Goal: Information Seeking & Learning: Compare options

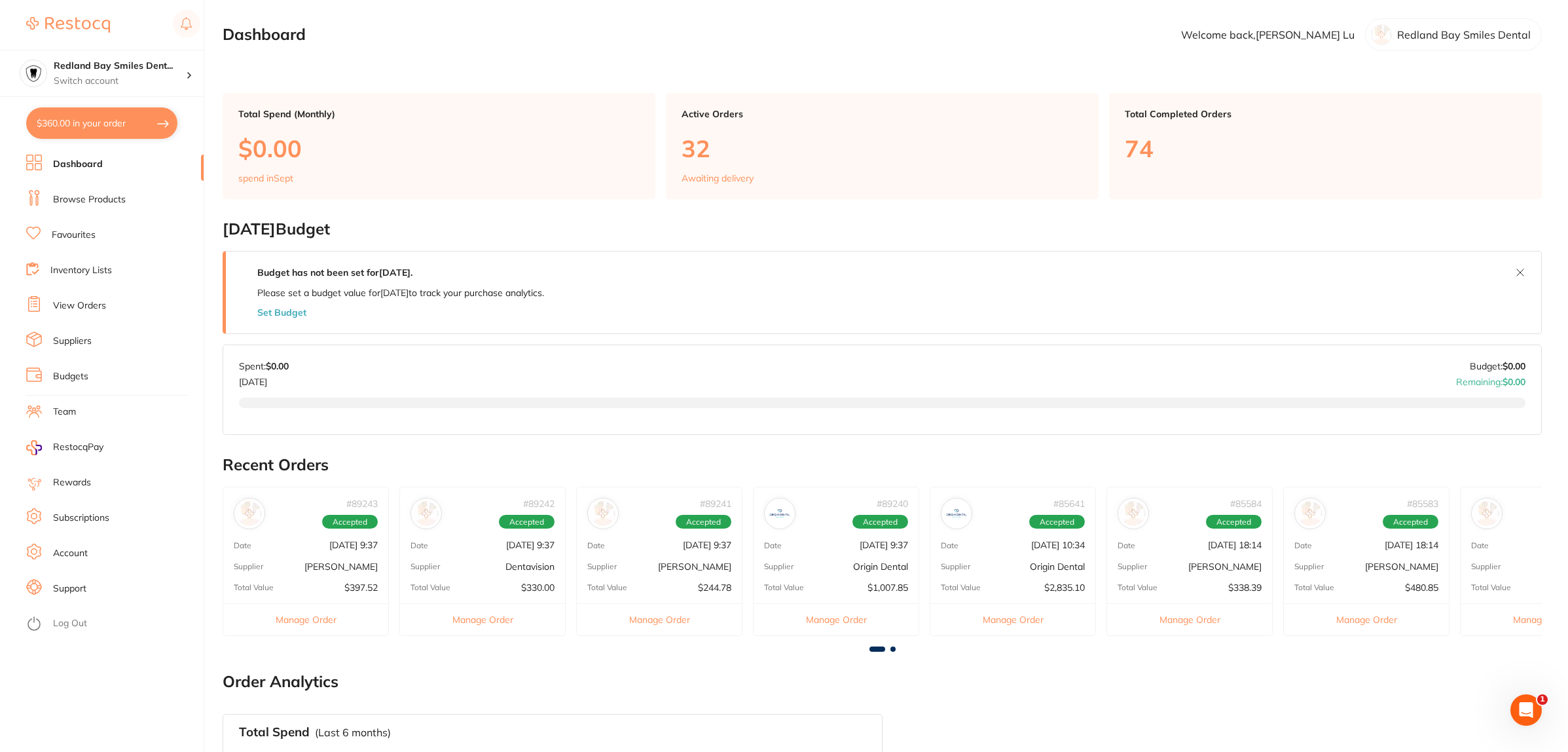
click at [121, 202] on link "Browse Products" at bounding box center [90, 200] width 73 height 13
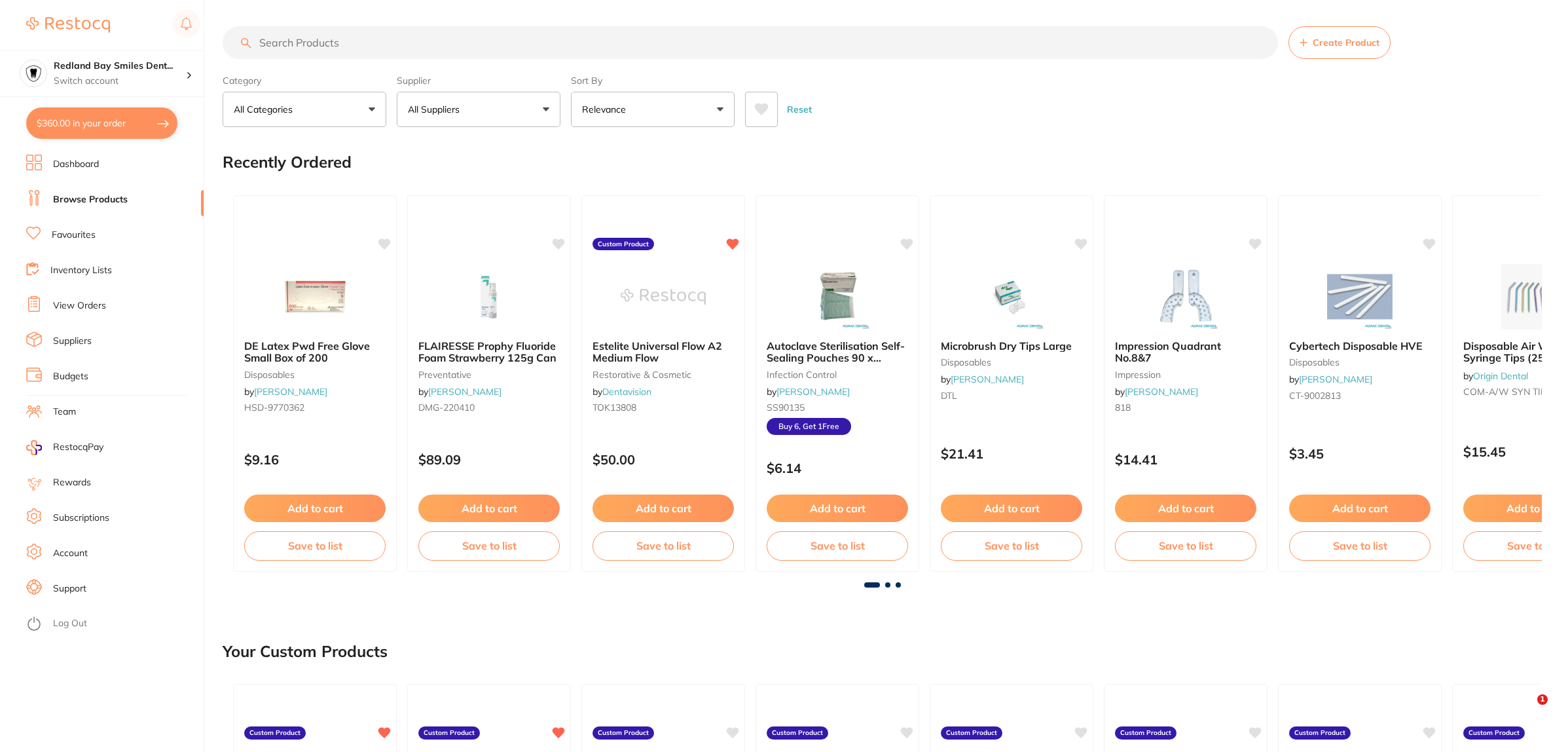
click at [378, 39] on input "search" at bounding box center [750, 42] width 1056 height 33
type input "sharpening stone"
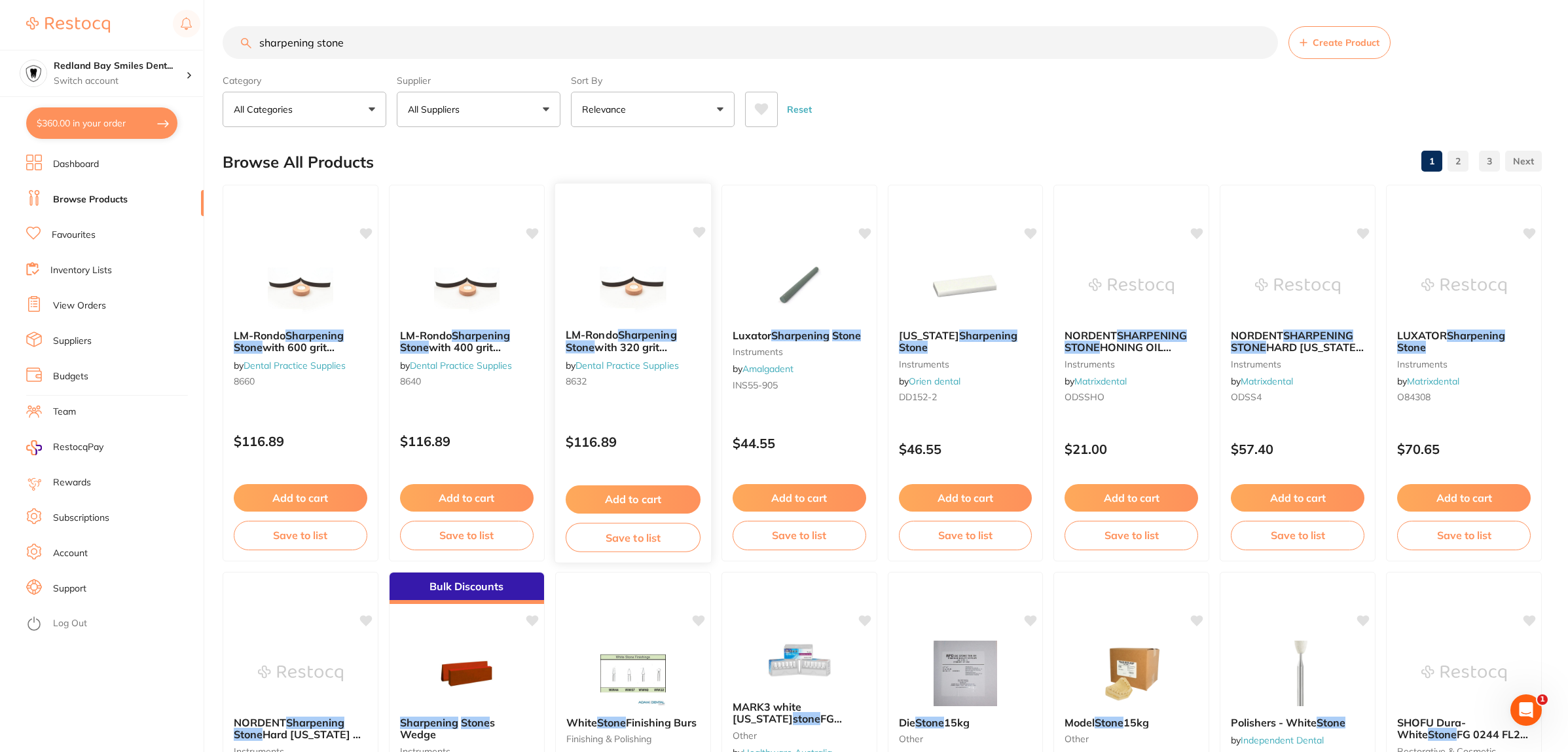
click at [627, 273] on img at bounding box center [633, 285] width 86 height 66
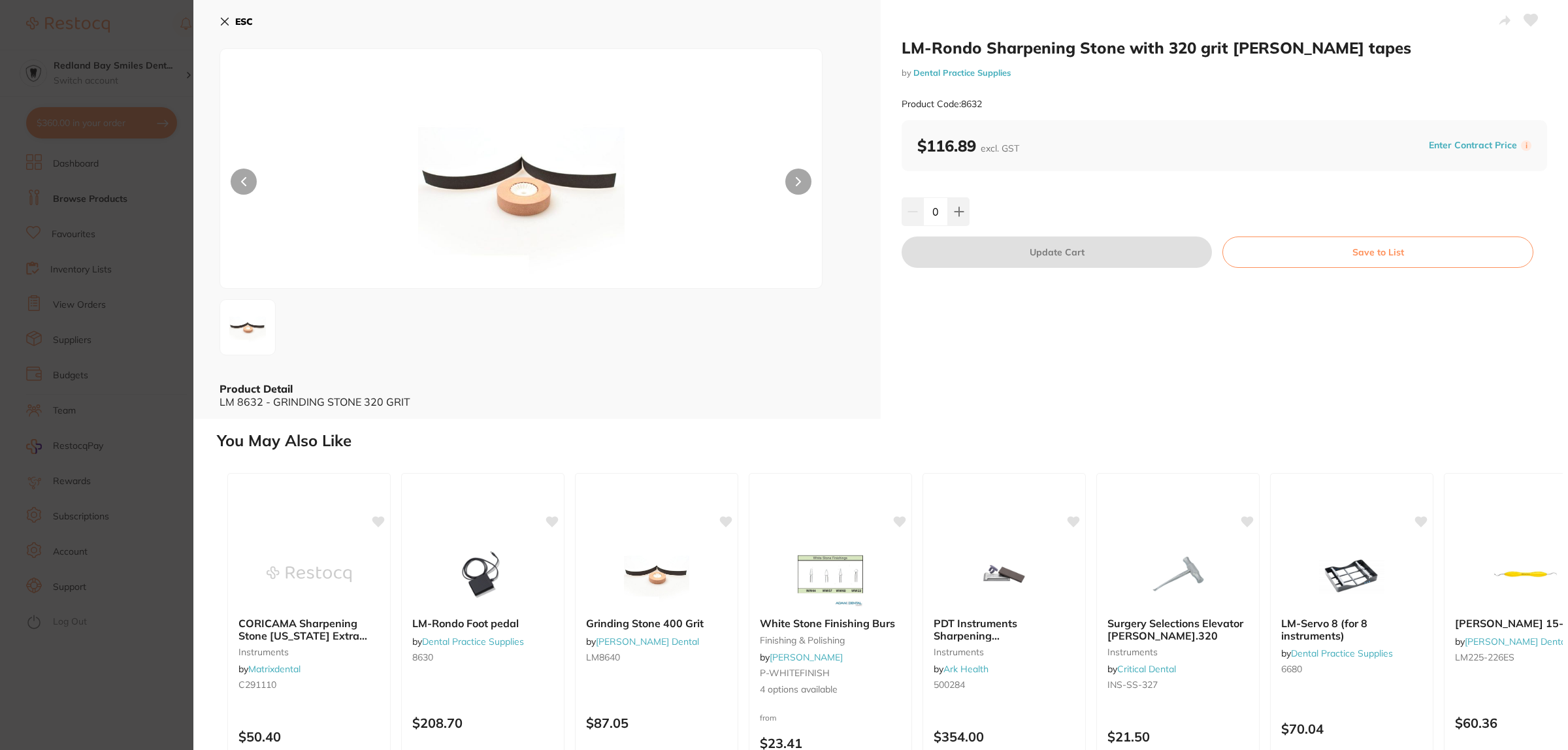
click at [800, 183] on button at bounding box center [798, 181] width 26 height 26
click at [797, 183] on icon at bounding box center [798, 181] width 5 height 9
click at [792, 184] on button at bounding box center [798, 181] width 26 height 26
click at [493, 217] on img at bounding box center [521, 184] width 361 height 206
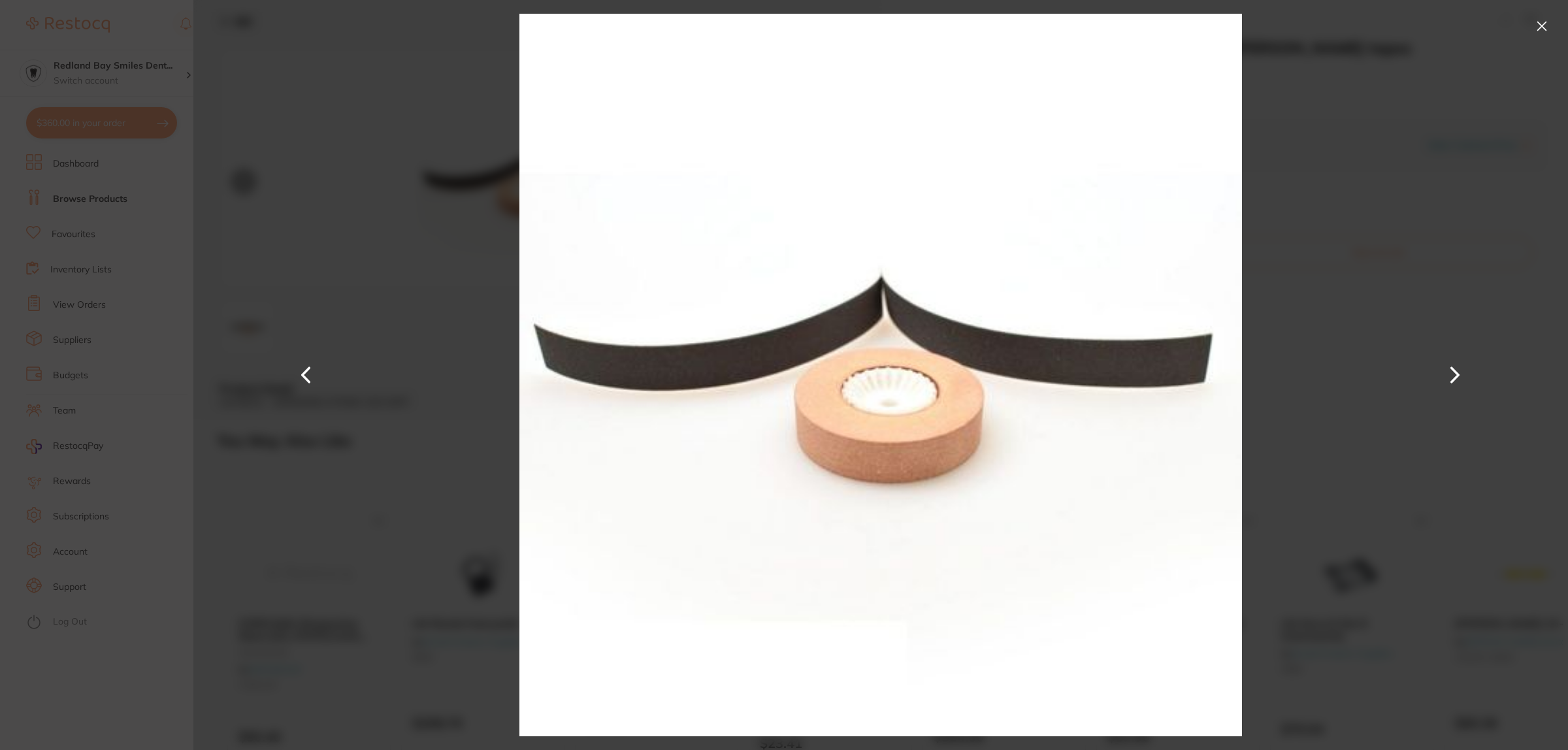
click at [1535, 22] on button at bounding box center [1542, 26] width 21 height 21
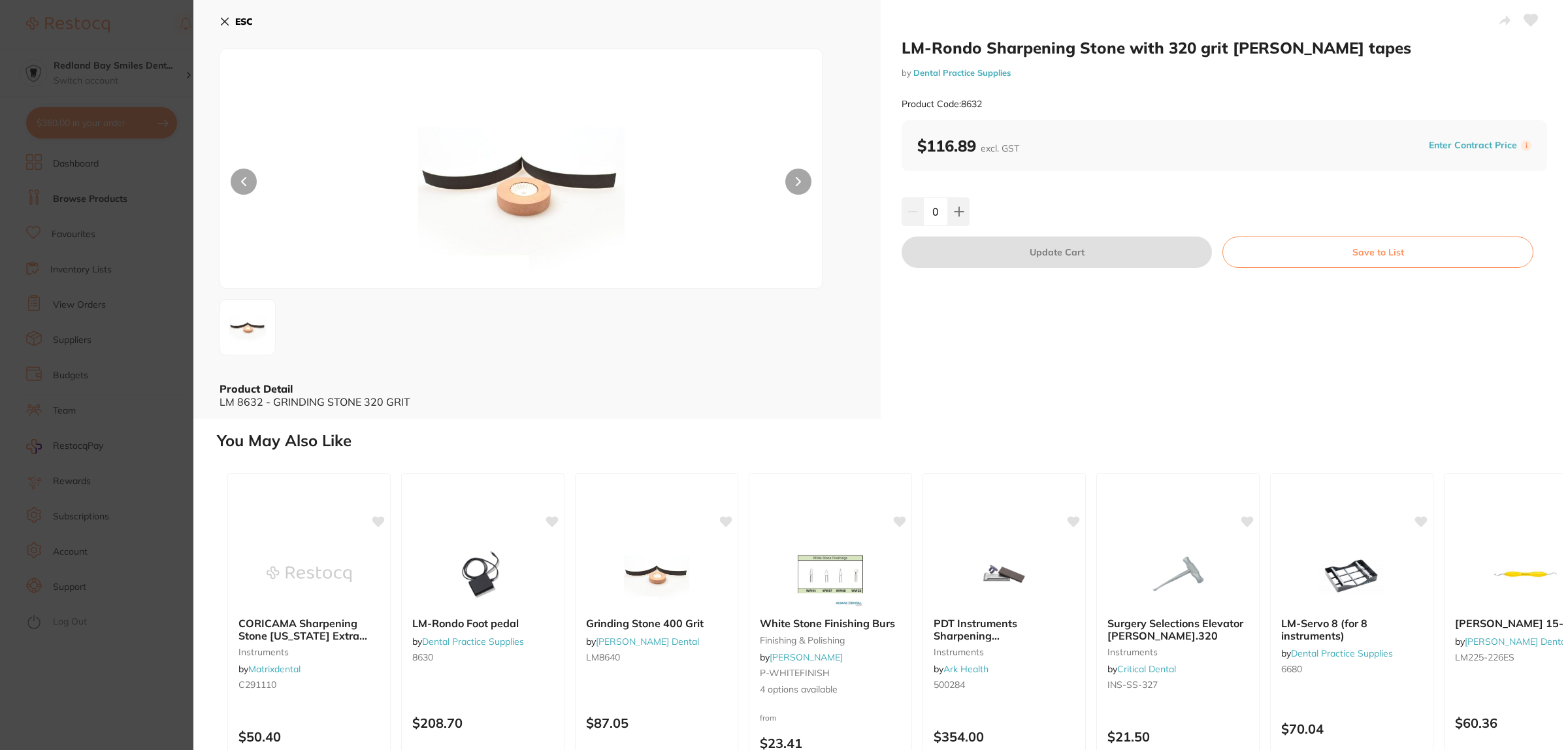
click at [218, 17] on div "ESC Product Detail LM 8632 - GRINDING STONE 320 GRIT" at bounding box center [537, 209] width 688 height 419
click at [224, 18] on icon at bounding box center [224, 21] width 10 height 10
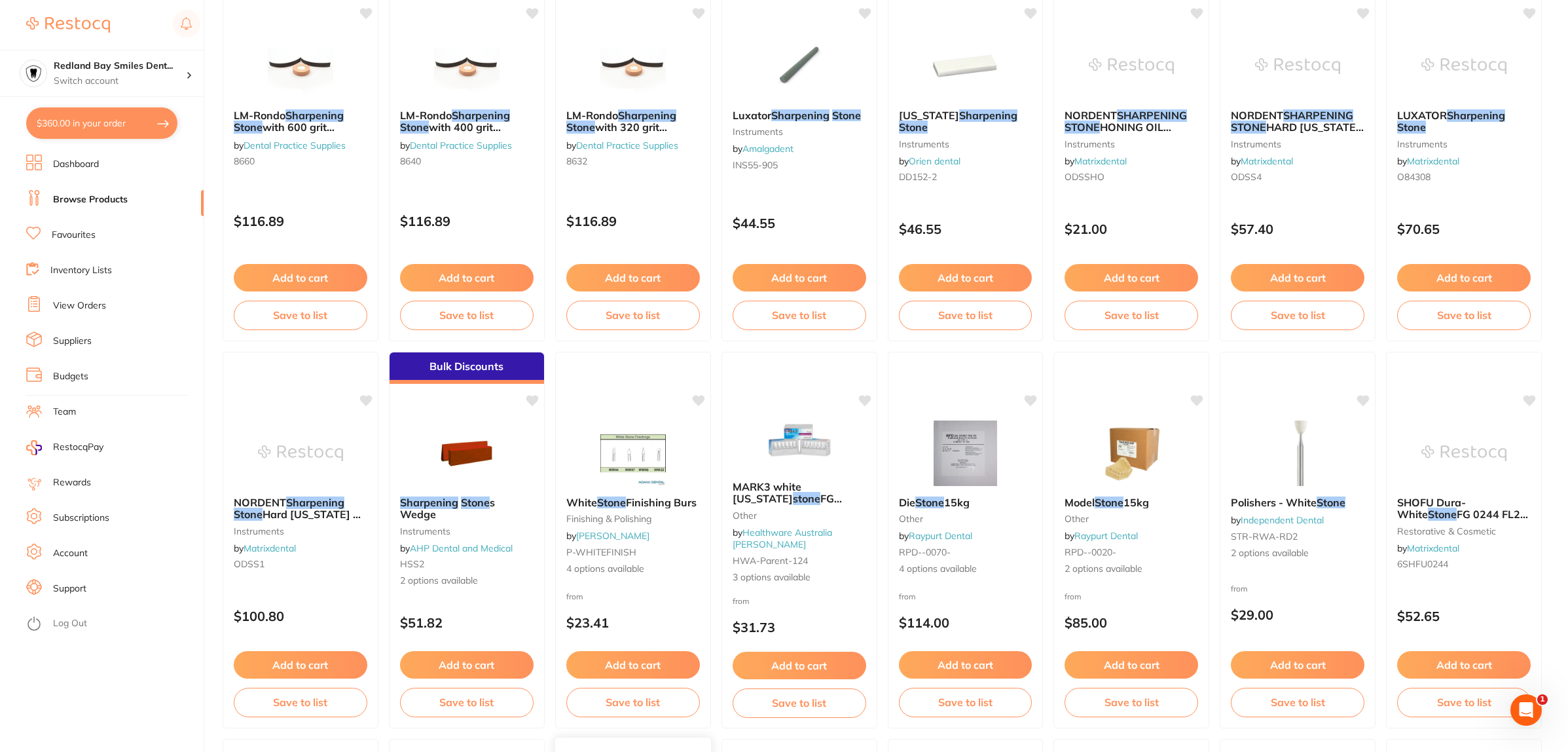
scroll to position [125, 0]
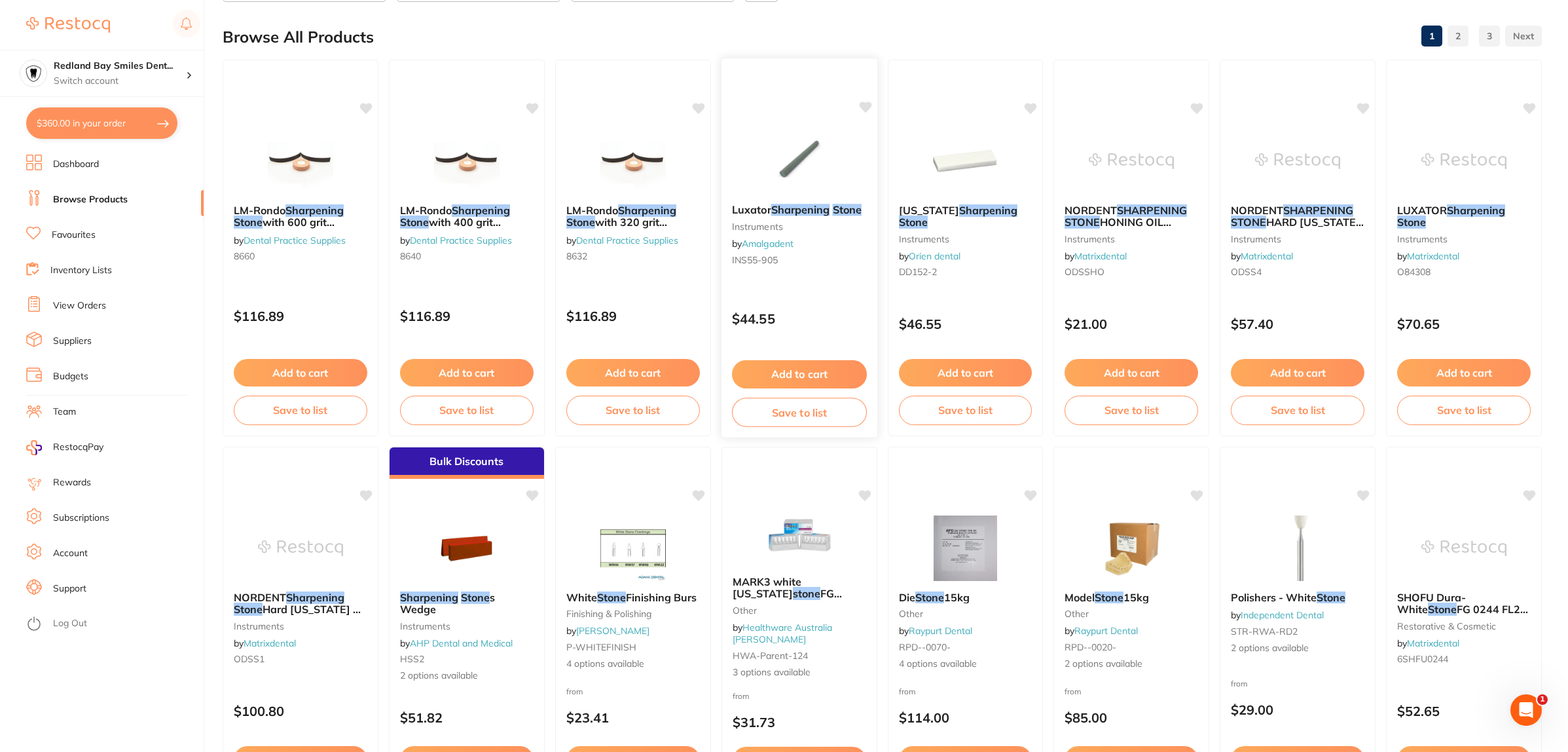
click at [773, 208] on em "Sharpening" at bounding box center [800, 210] width 59 height 13
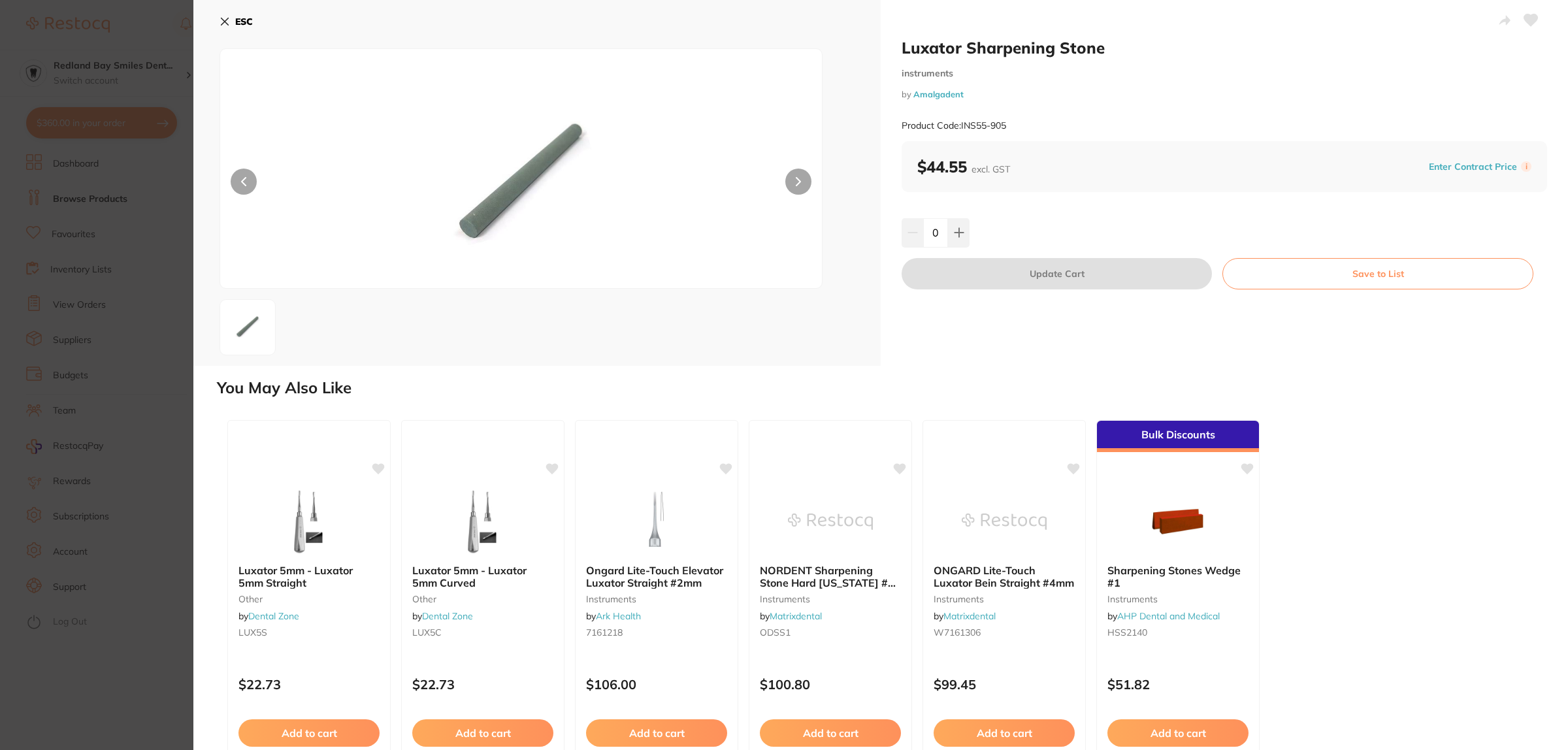
click at [318, 532] on img at bounding box center [309, 521] width 85 height 66
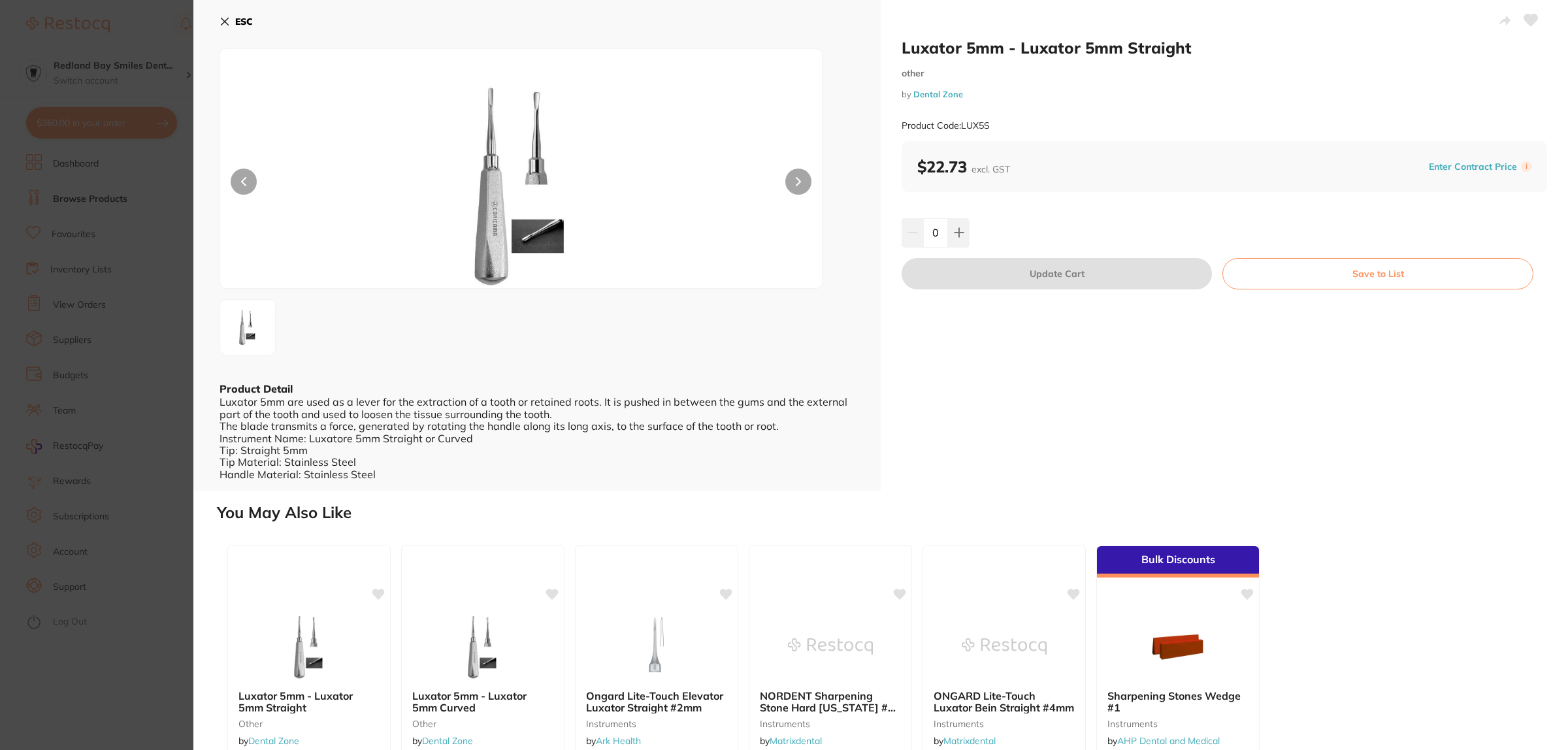
click at [226, 23] on icon at bounding box center [225, 22] width 7 height 7
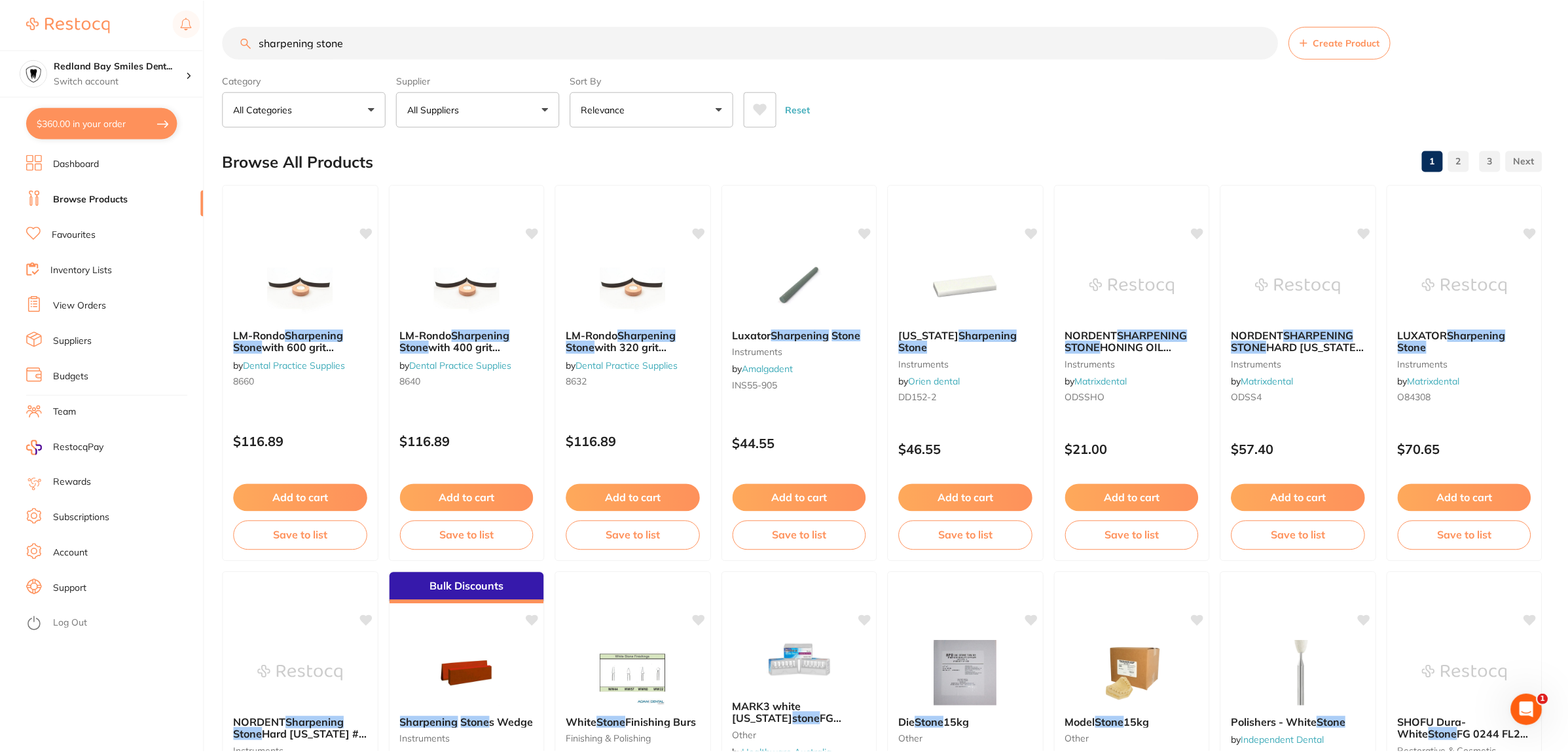
scroll to position [125, 0]
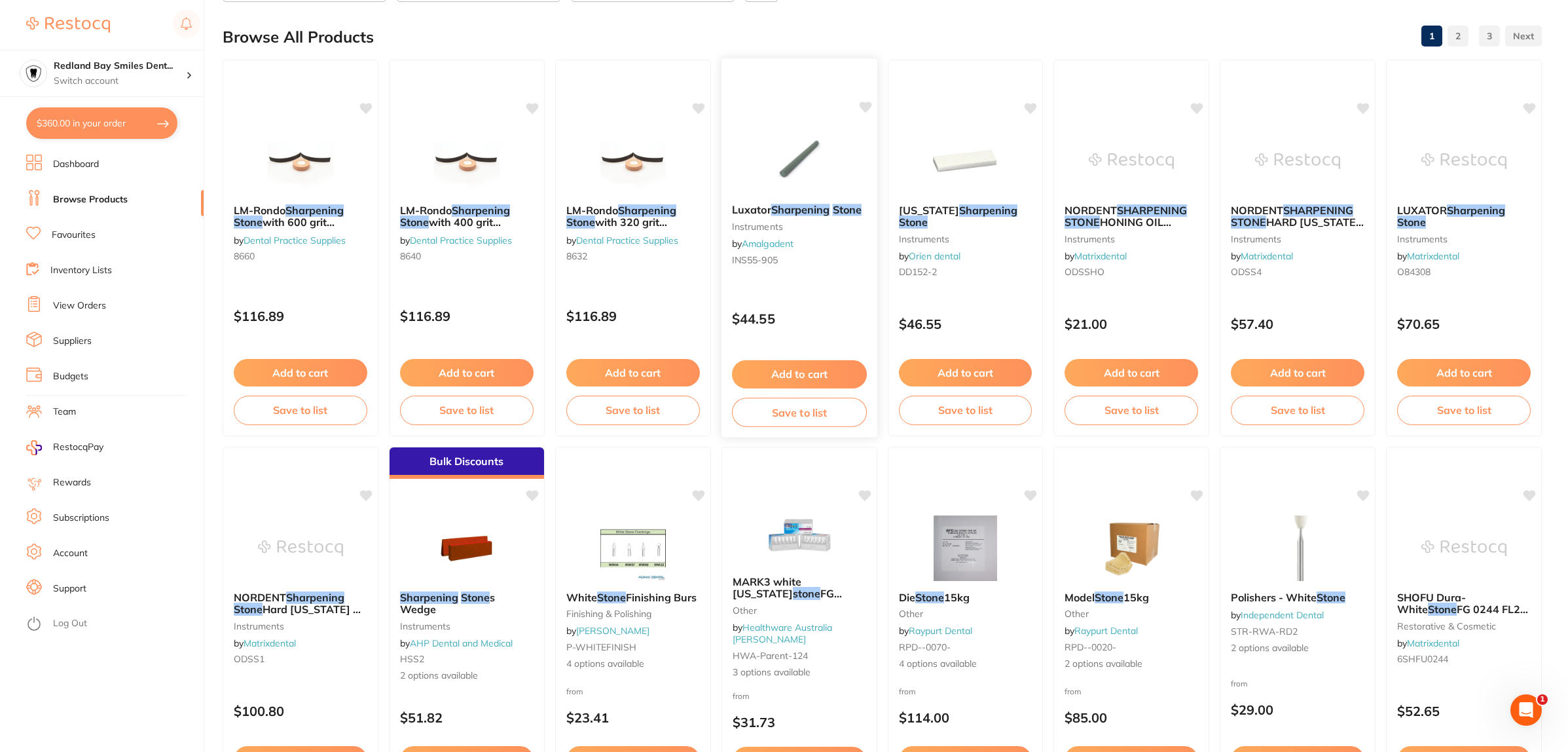
click at [781, 193] on img at bounding box center [799, 160] width 86 height 66
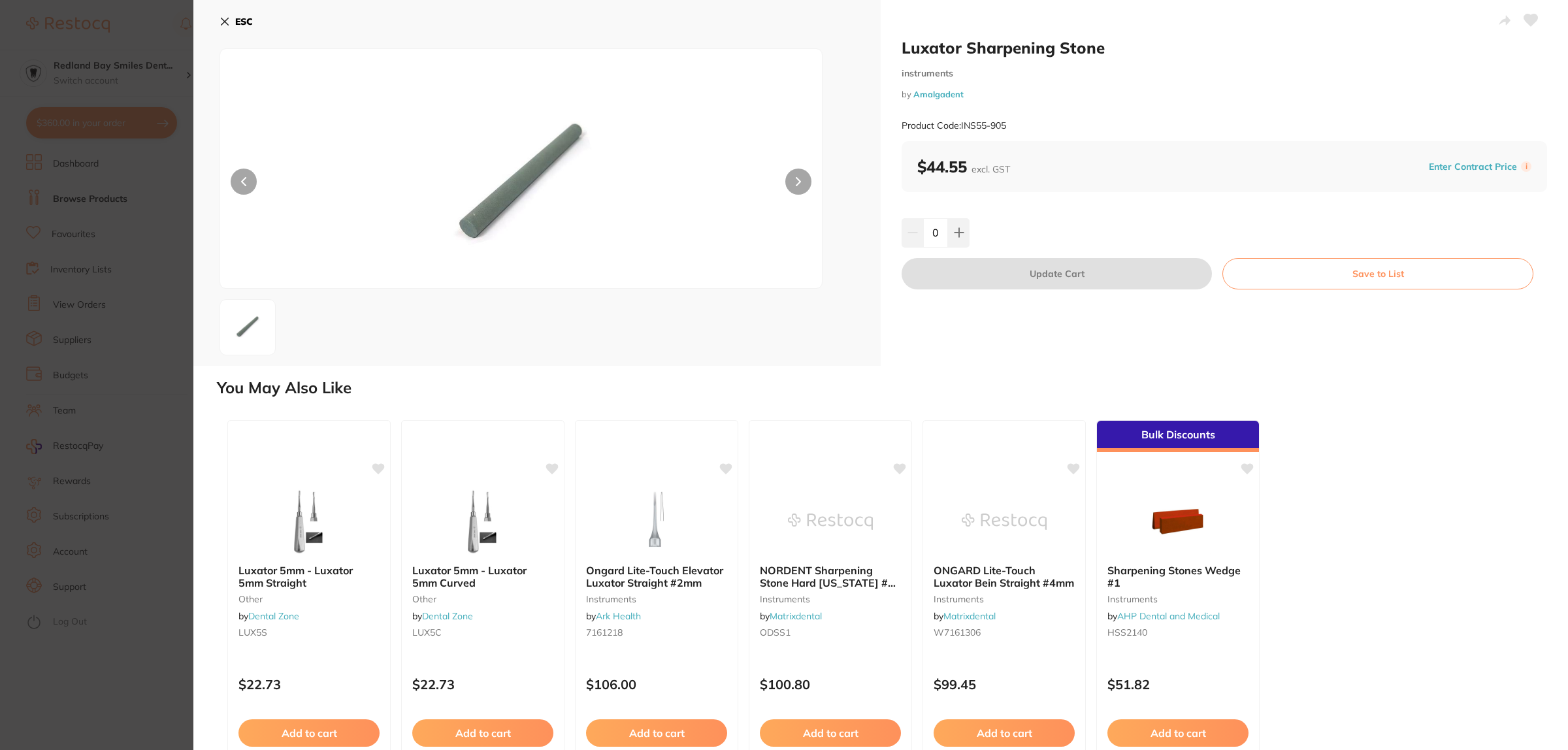
click at [802, 183] on button at bounding box center [798, 181] width 26 height 26
